Goal: Check status: Check status

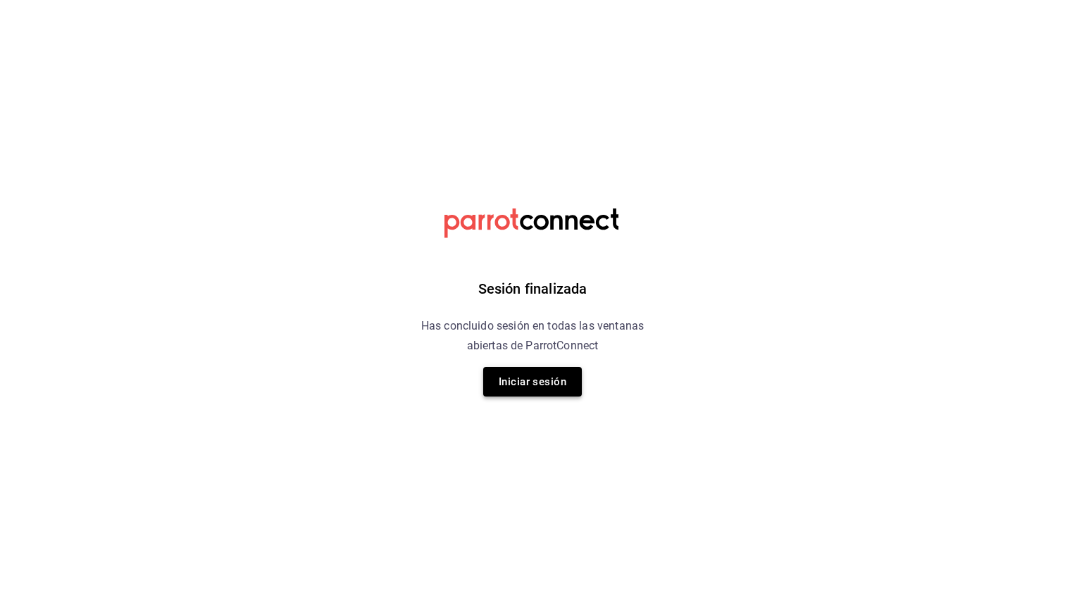
click at [544, 389] on button "Iniciar sesión" at bounding box center [532, 382] width 99 height 30
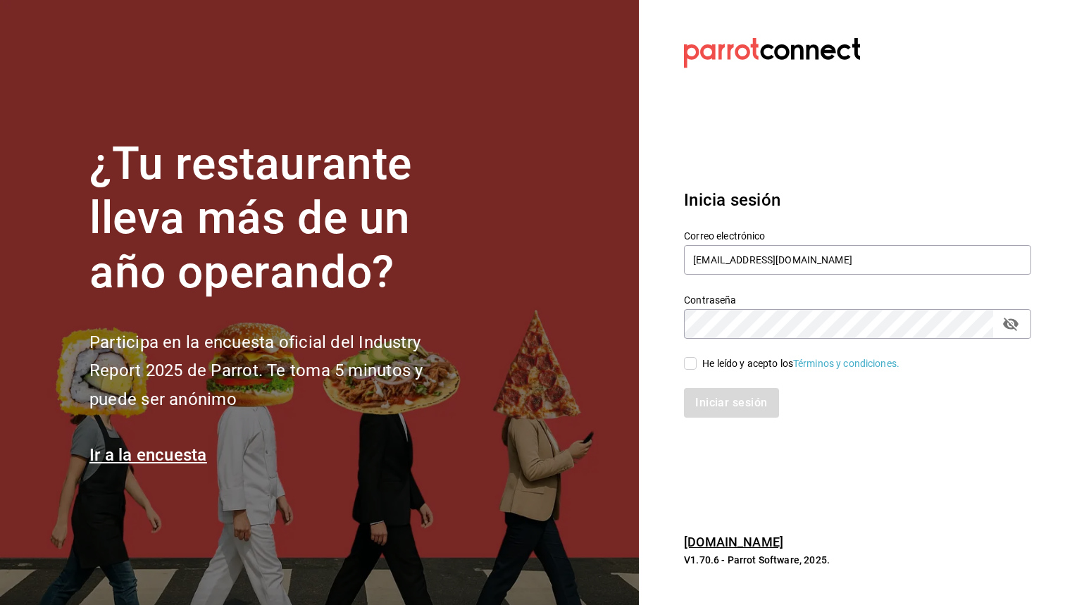
type input "[EMAIL_ADDRESS][DOMAIN_NAME]"
click at [692, 368] on input "He leído y acepto los Términos y condiciones." at bounding box center [690, 363] width 13 height 13
checkbox input "true"
click at [692, 389] on button "Iniciar sesión" at bounding box center [732, 403] width 96 height 30
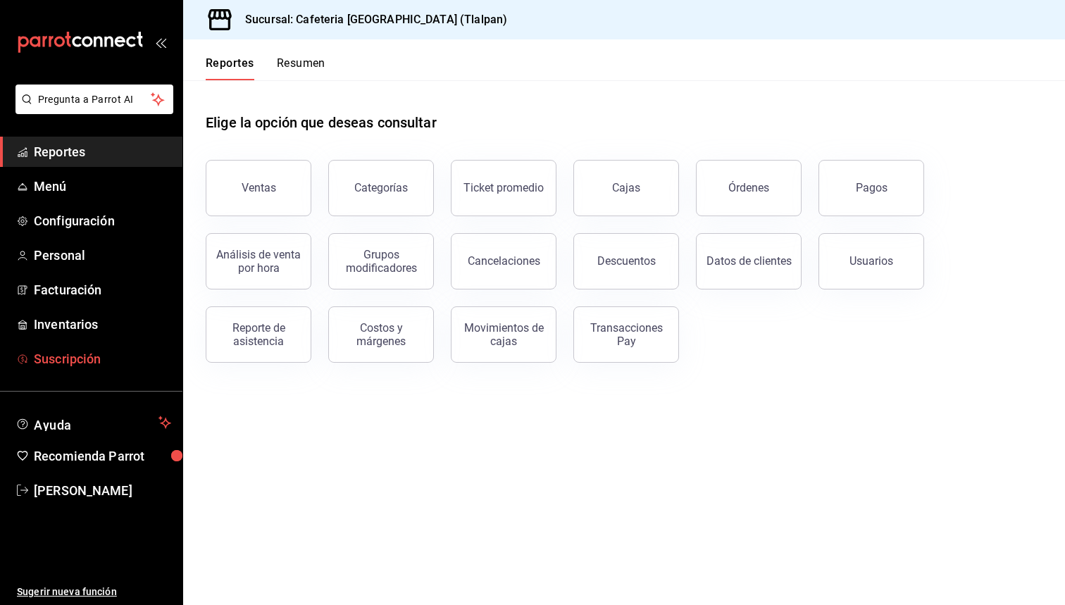
click at [66, 356] on span "Suscripción" at bounding box center [102, 358] width 137 height 19
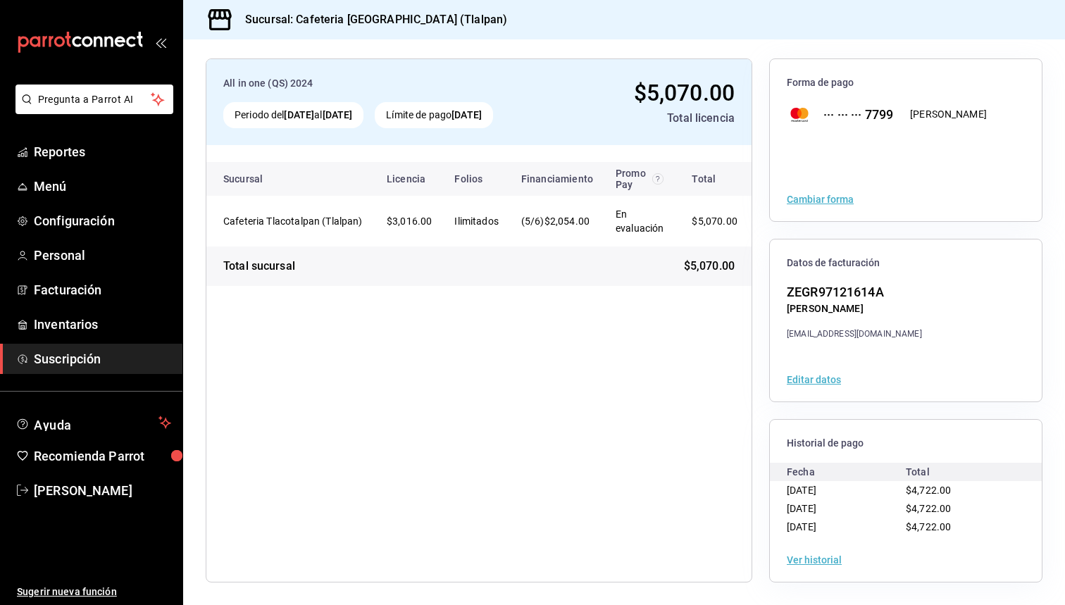
scroll to position [62, 0]
click at [302, 257] on div "Cafeteria Tlacotalpan (Tlalpan)" at bounding box center [293, 257] width 161 height 39
click at [800, 554] on div "Ver historial" at bounding box center [906, 560] width 272 height 44
click at [800, 561] on button "Ver historial" at bounding box center [814, 560] width 55 height 10
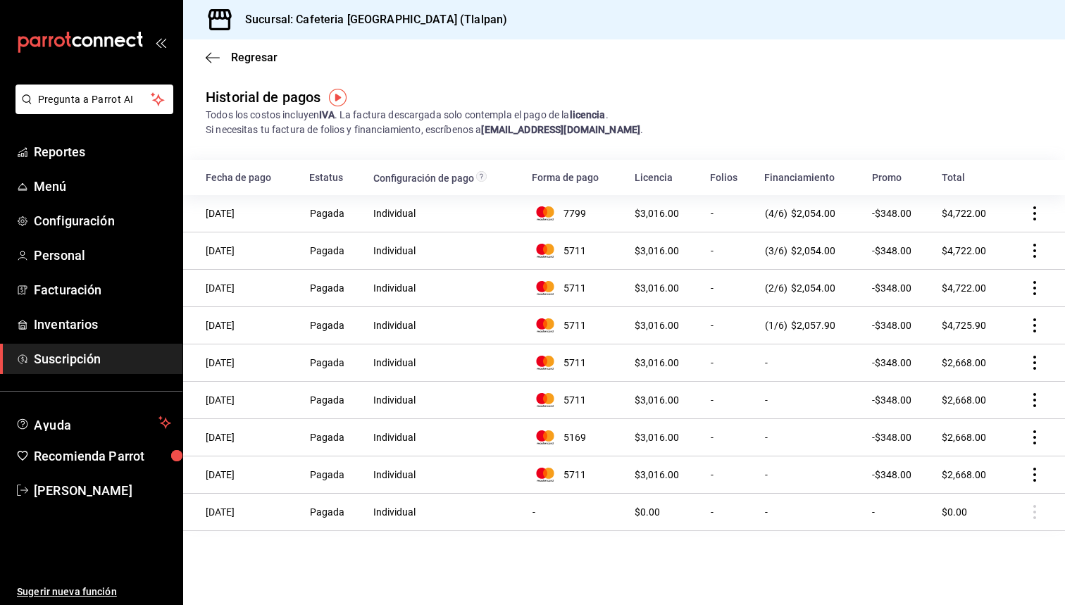
click at [1038, 214] on icon "actions" at bounding box center [1034, 213] width 14 height 14
click at [777, 194] on div at bounding box center [532, 302] width 1065 height 605
